Goal: Task Accomplishment & Management: Manage account settings

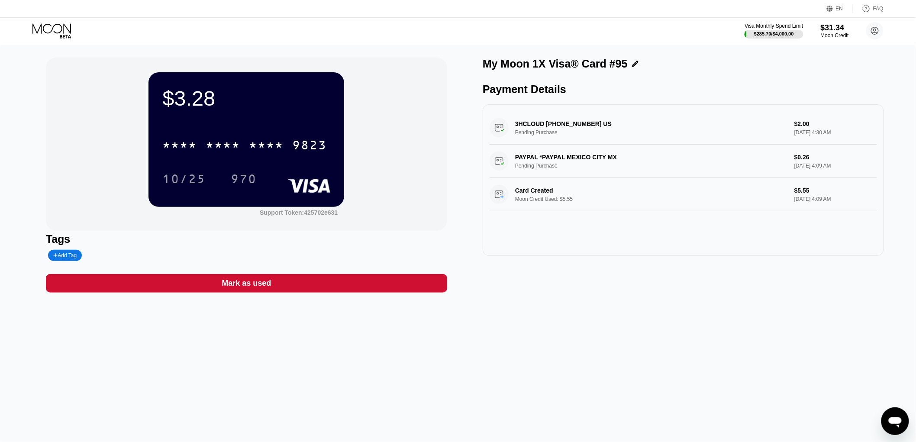
click at [54, 36] on icon at bounding box center [52, 30] width 40 height 15
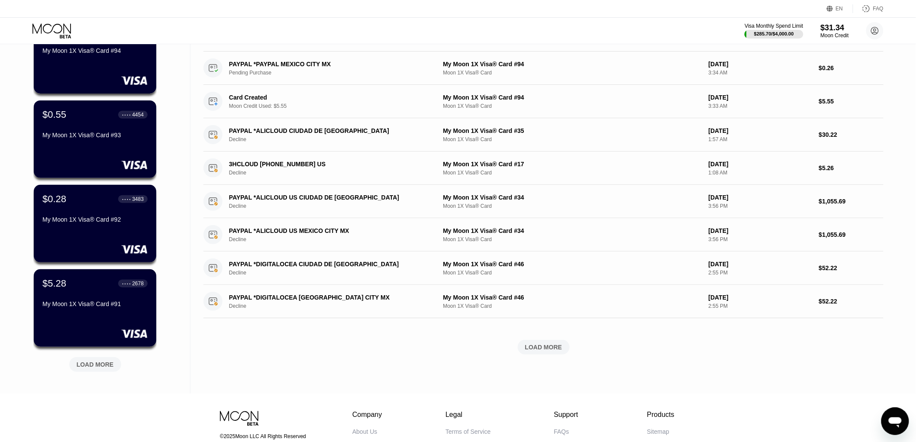
scroll to position [192, 0]
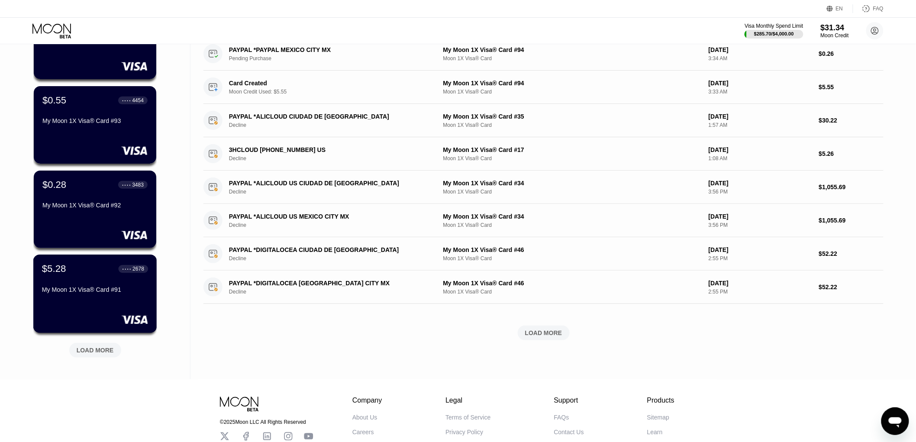
click at [89, 275] on div "$5.28 ● ● ● ● 2678" at bounding box center [95, 268] width 106 height 11
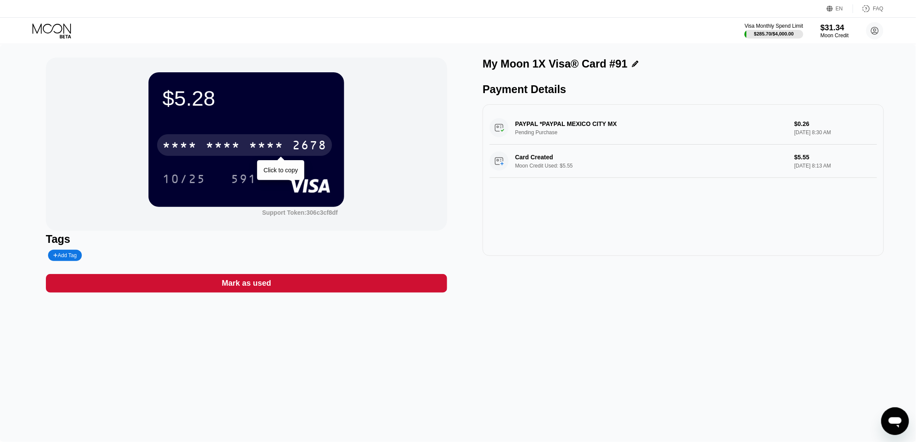
click at [276, 149] on div "* * * *" at bounding box center [266, 146] width 35 height 14
click at [146, 217] on div "$5.28 4513 6500 2908 2678 10/25 591 Support Token: 306c3cf8df" at bounding box center [246, 144] width 401 height 173
click at [49, 31] on icon at bounding box center [52, 30] width 40 height 15
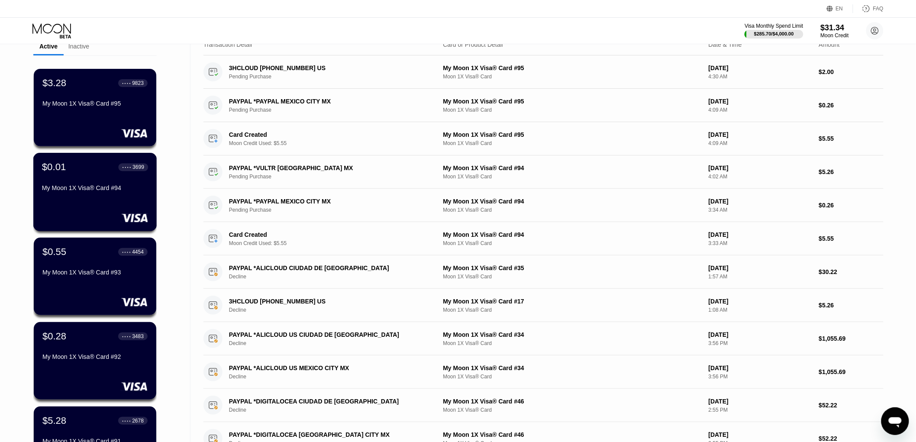
scroll to position [96, 0]
